Goal: Transaction & Acquisition: Purchase product/service

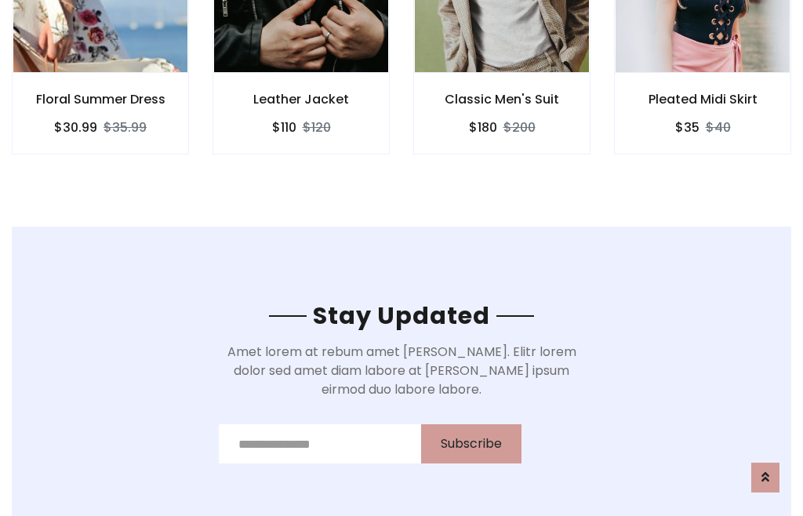
scroll to position [2363, 0]
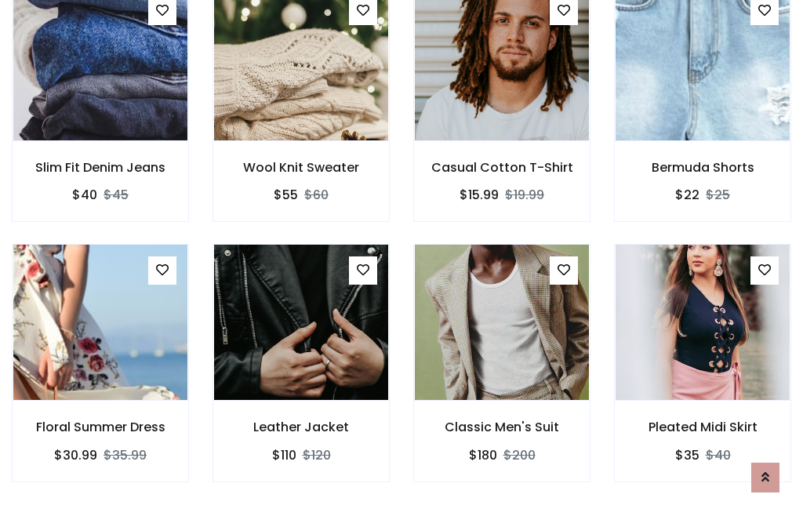
click at [402, 257] on div "Classic Men's Suit $180 $200" at bounding box center [502, 374] width 201 height 260
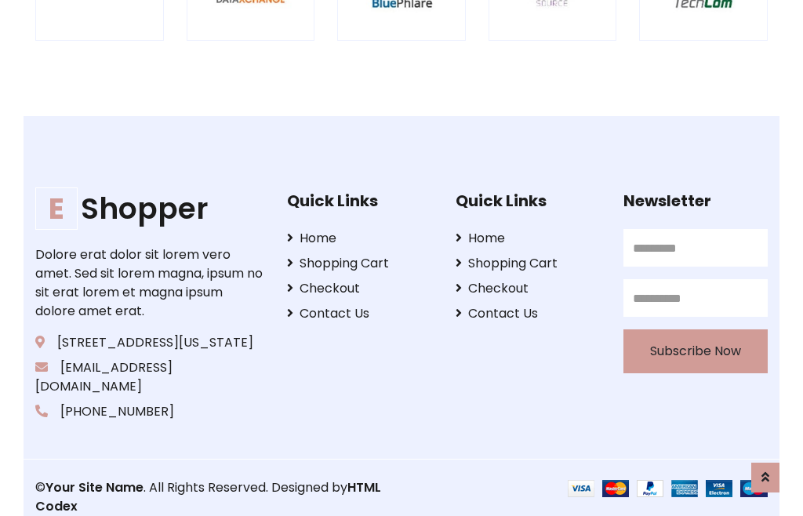
scroll to position [2987, 0]
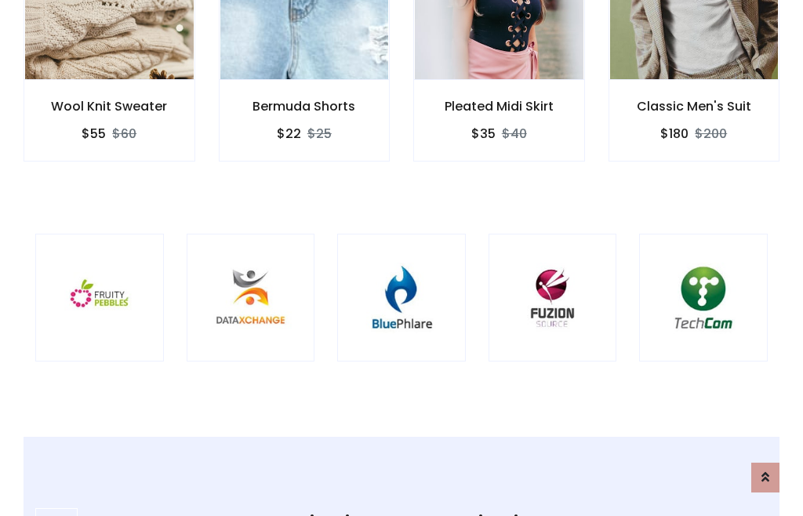
click at [402, 258] on img at bounding box center [401, 297] width 89 height 89
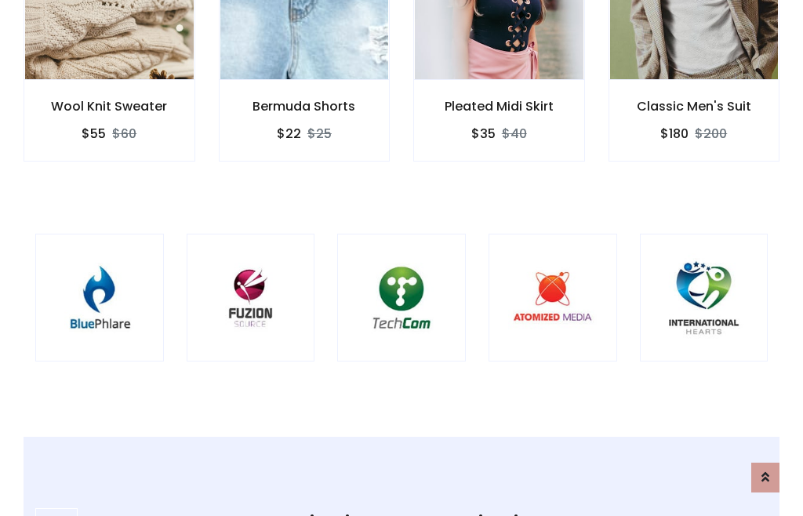
click at [402, 258] on img at bounding box center [401, 297] width 89 height 89
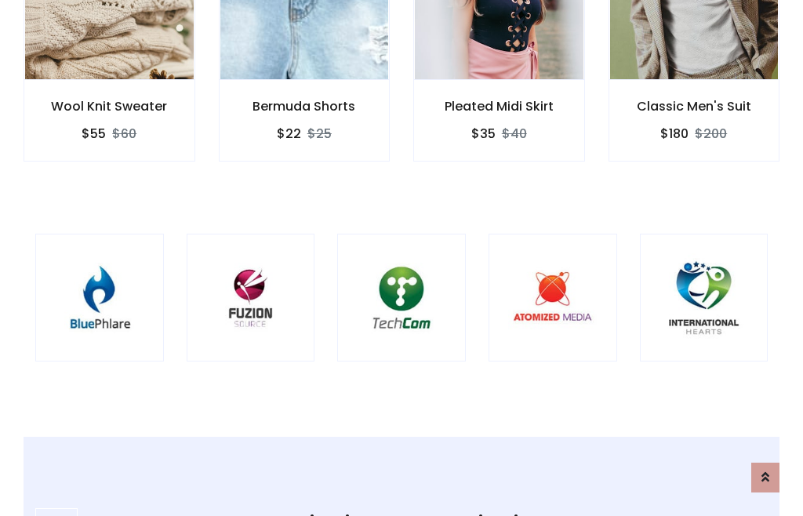
click at [402, 258] on img at bounding box center [401, 297] width 89 height 89
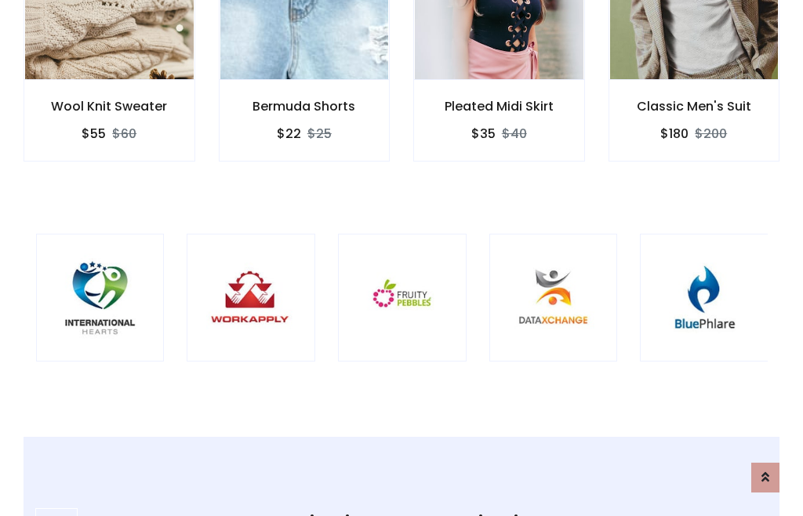
scroll to position [0, 0]
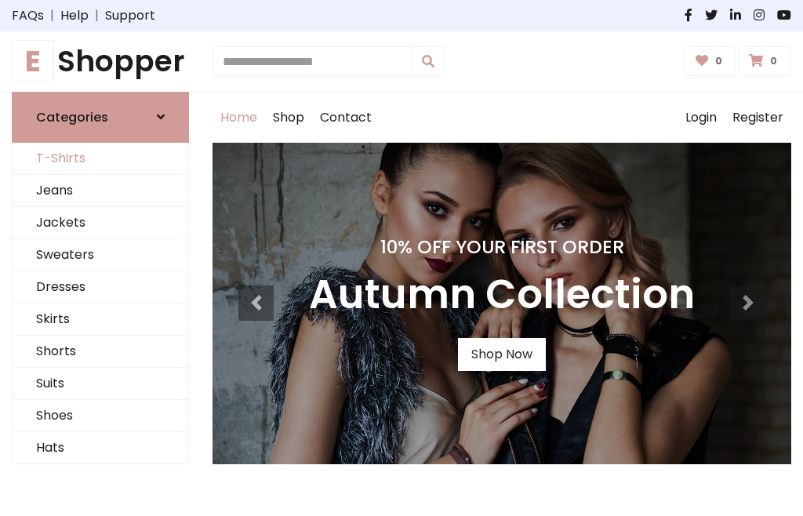
click at [100, 158] on link "T-Shirts" at bounding box center [101, 159] width 176 height 32
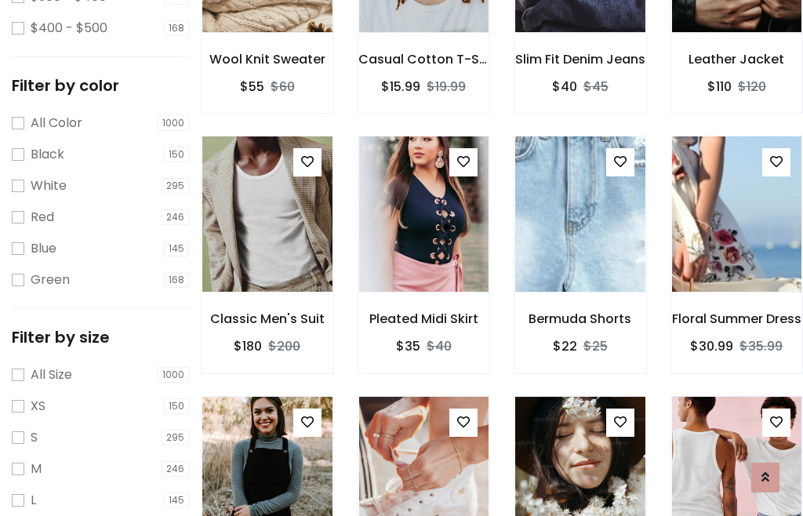
scroll to position [145, 0]
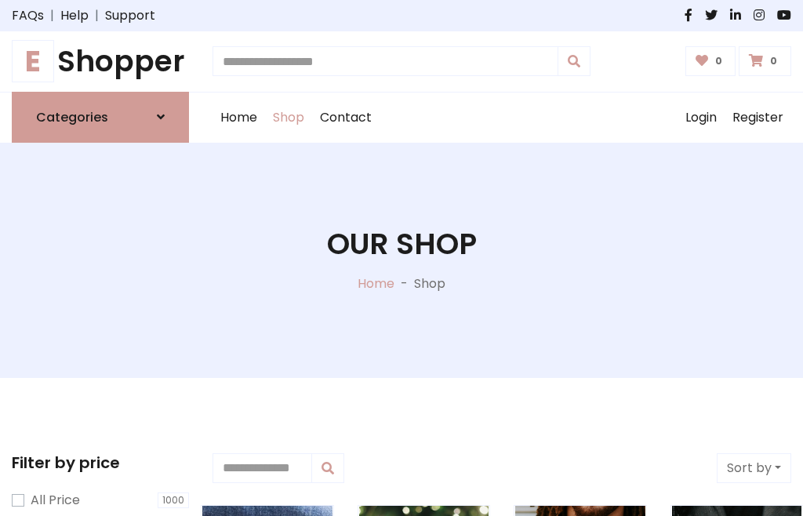
click at [100, 61] on h1 "E Shopper" at bounding box center [100, 61] width 177 height 35
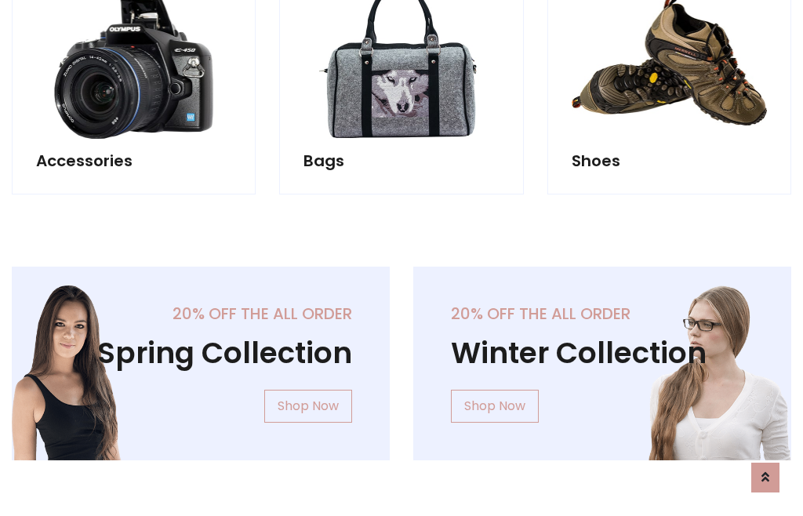
scroll to position [1525, 0]
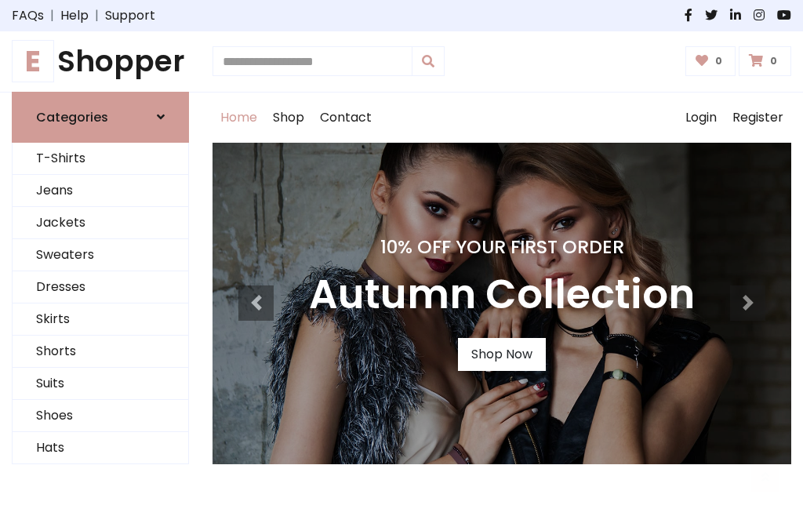
scroll to position [515, 0]
